Goal: Navigation & Orientation: Find specific page/section

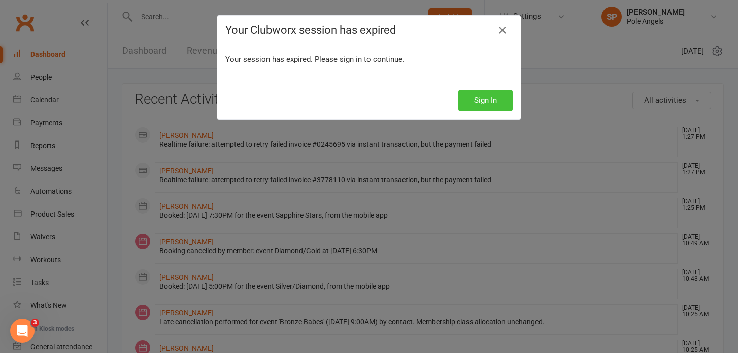
click at [483, 102] on button "Sign In" at bounding box center [485, 100] width 54 height 21
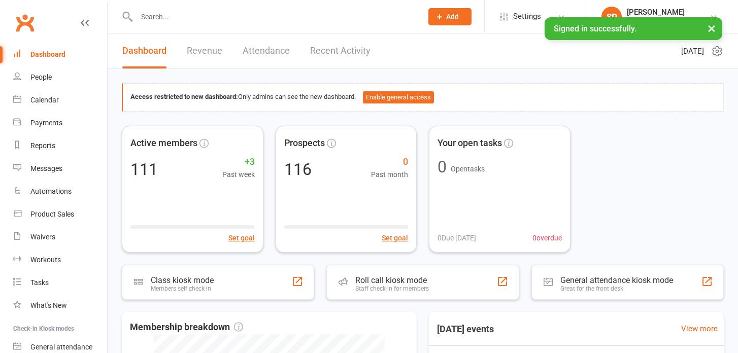
click at [334, 56] on link "Recent Activity" at bounding box center [340, 51] width 60 height 35
